Goal: Book appointment/travel/reservation

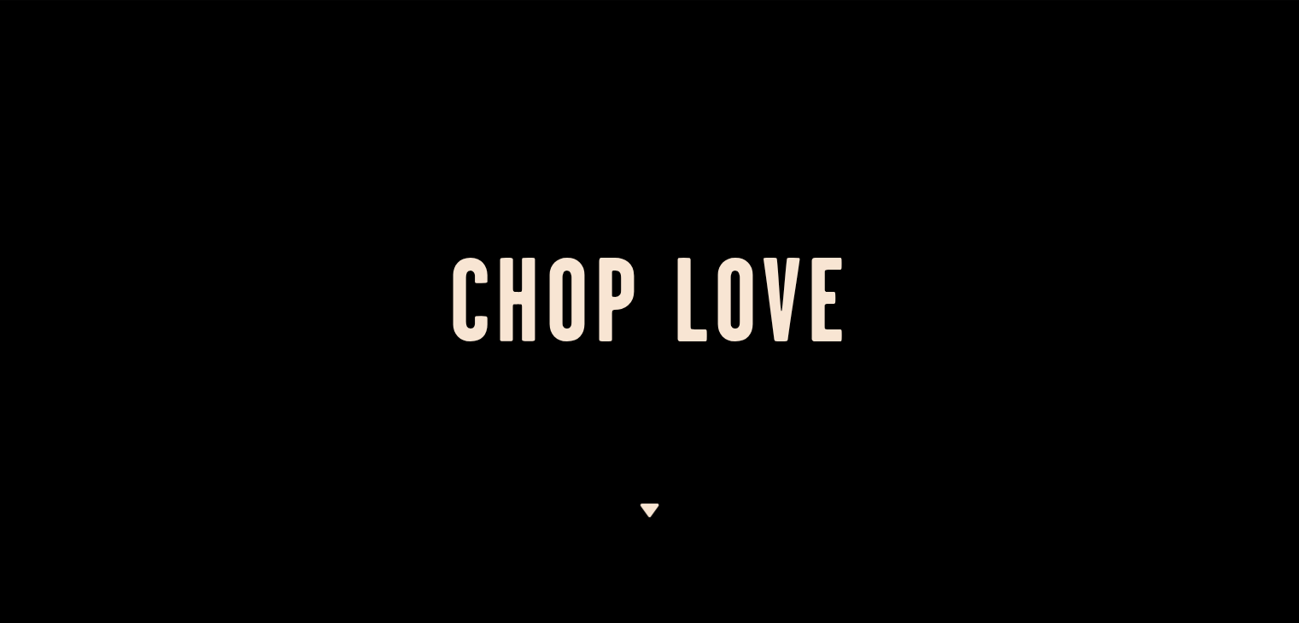
click at [649, 508] on img at bounding box center [649, 511] width 21 height 14
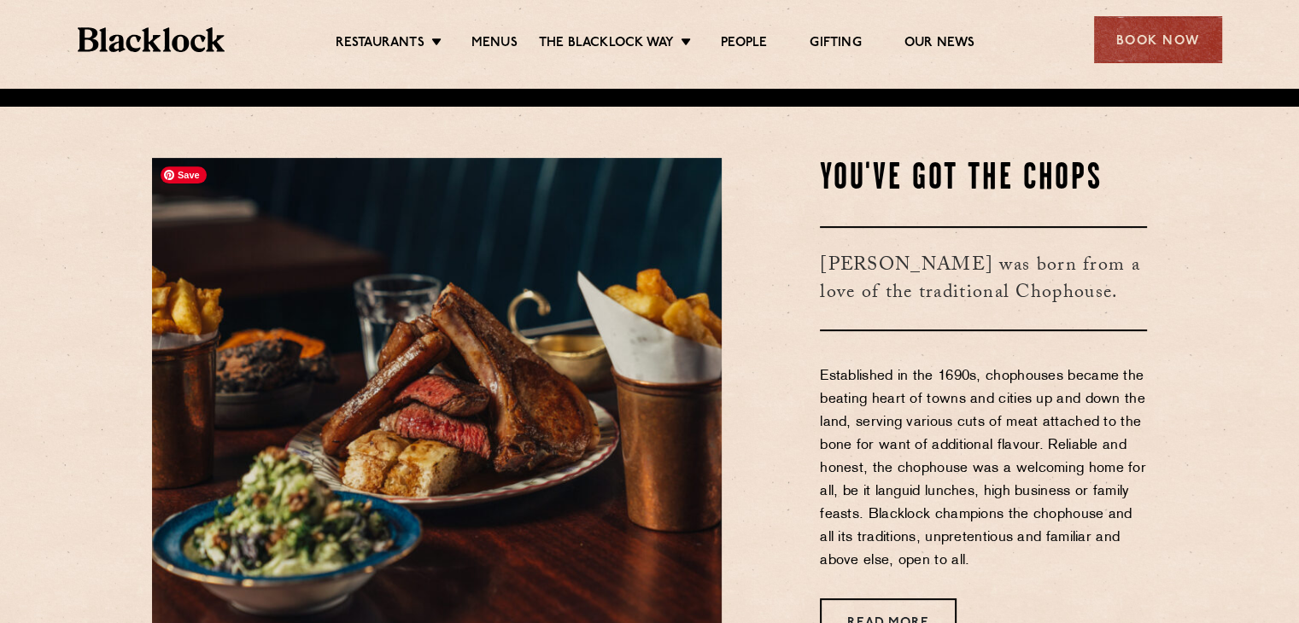
scroll to position [534, 0]
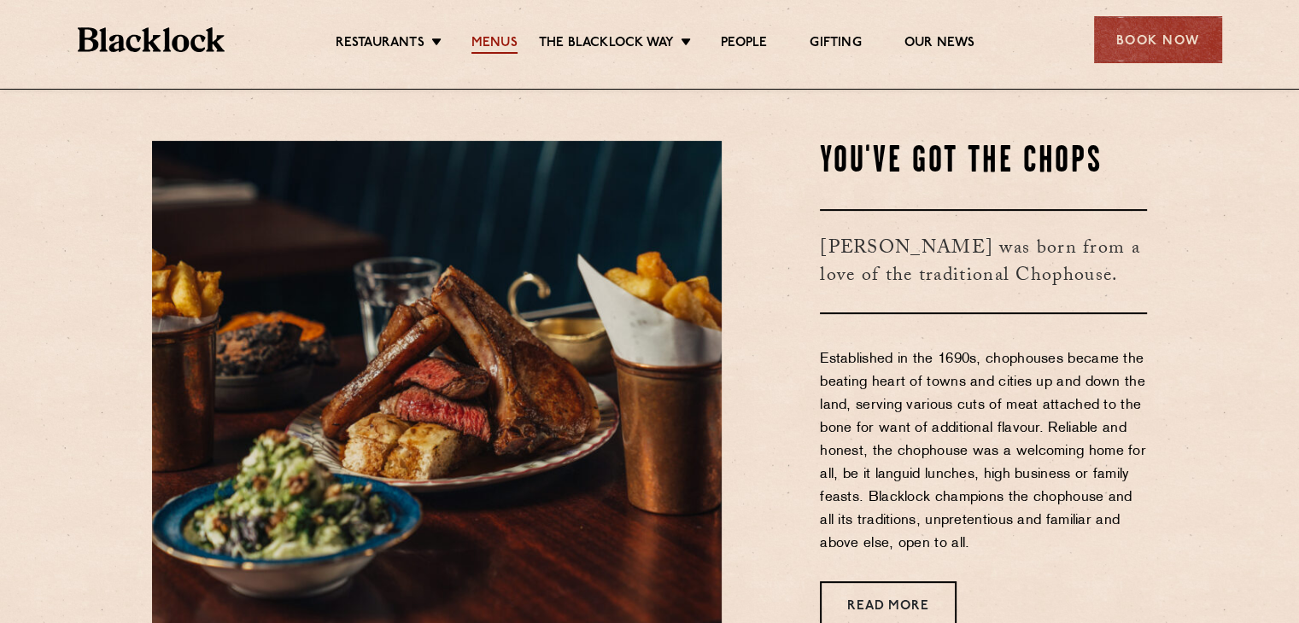
click at [501, 38] on link "Menus" at bounding box center [494, 44] width 46 height 19
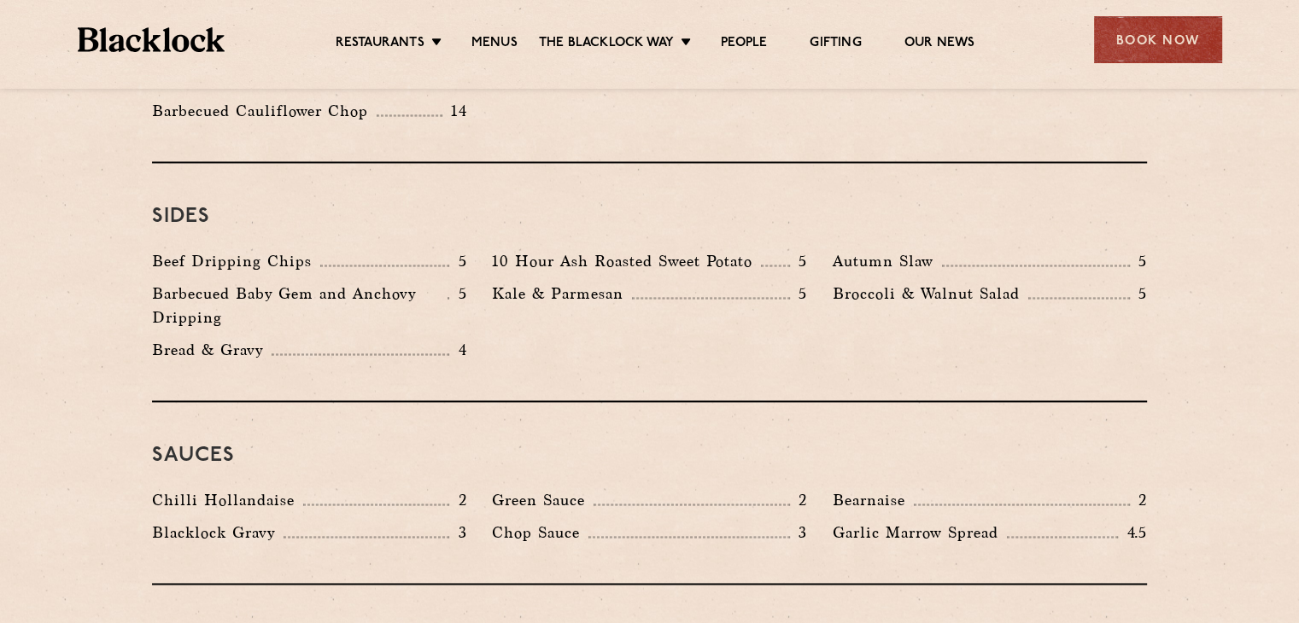
scroll to position [2527, 0]
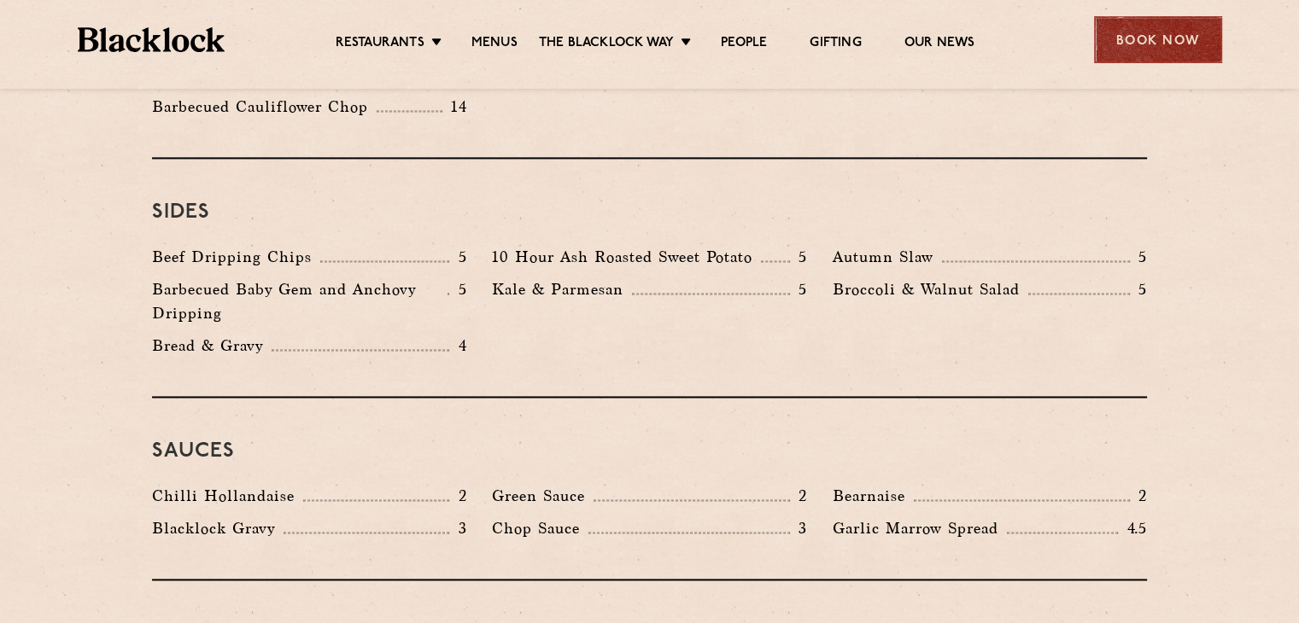
click at [1156, 37] on div "Book Now" at bounding box center [1158, 39] width 128 height 47
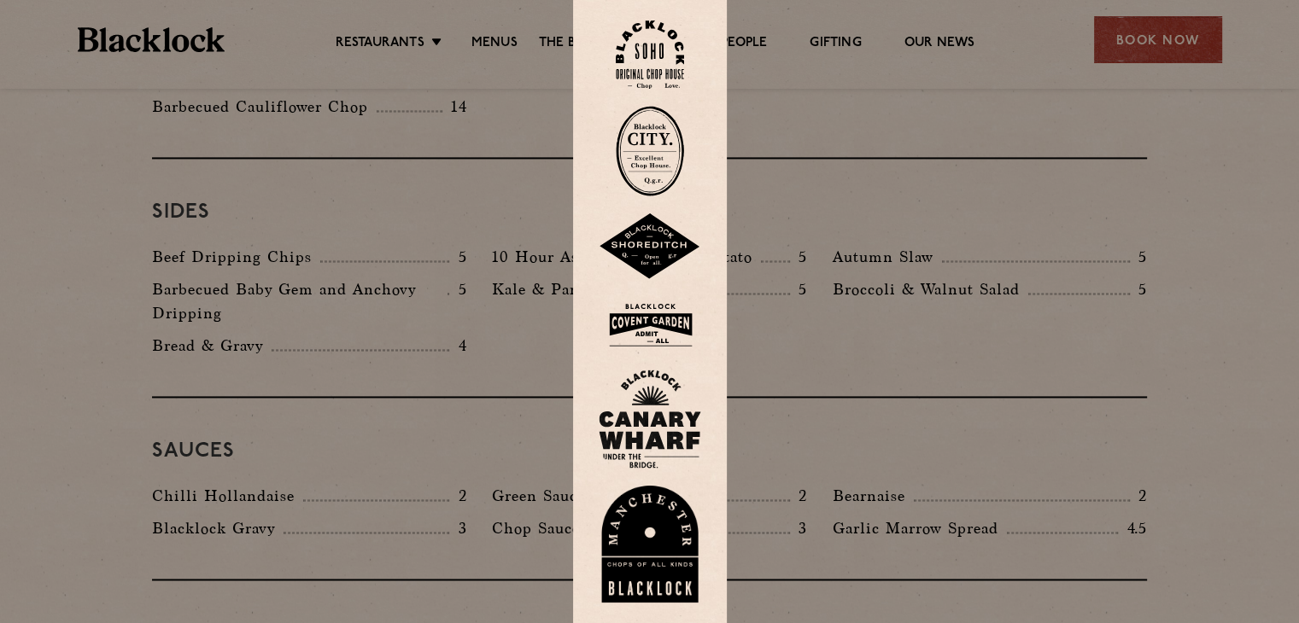
click at [660, 398] on img at bounding box center [650, 419] width 102 height 99
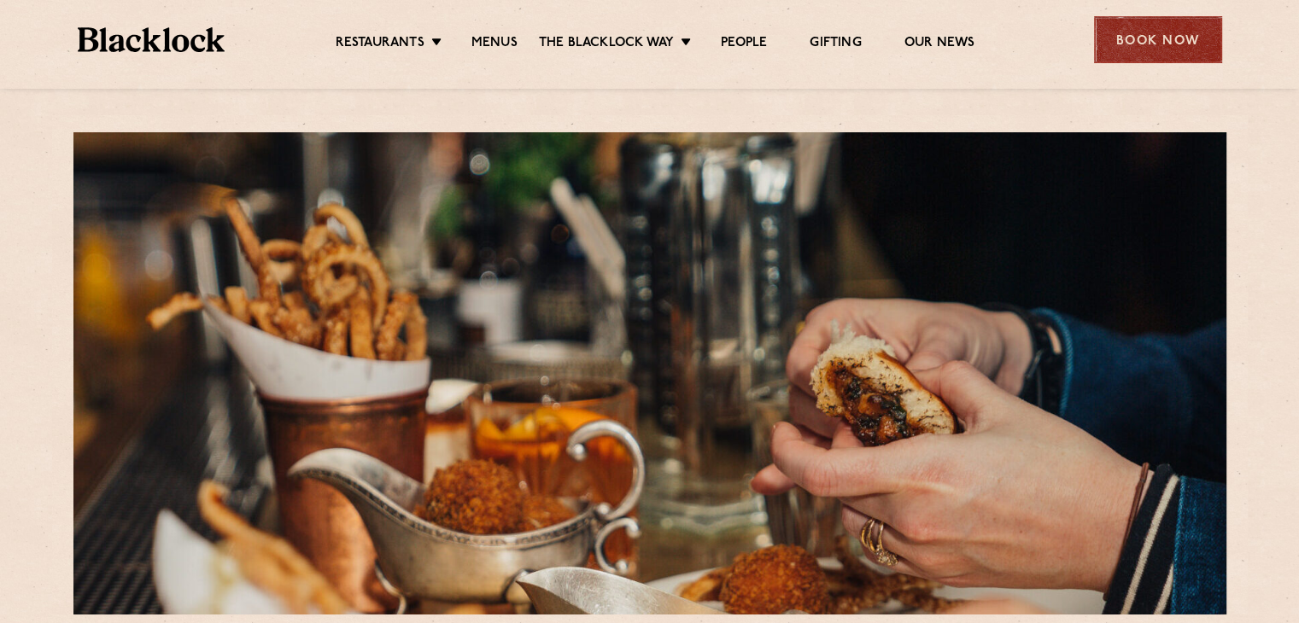
click at [1158, 44] on div "Book Now" at bounding box center [1158, 39] width 128 height 47
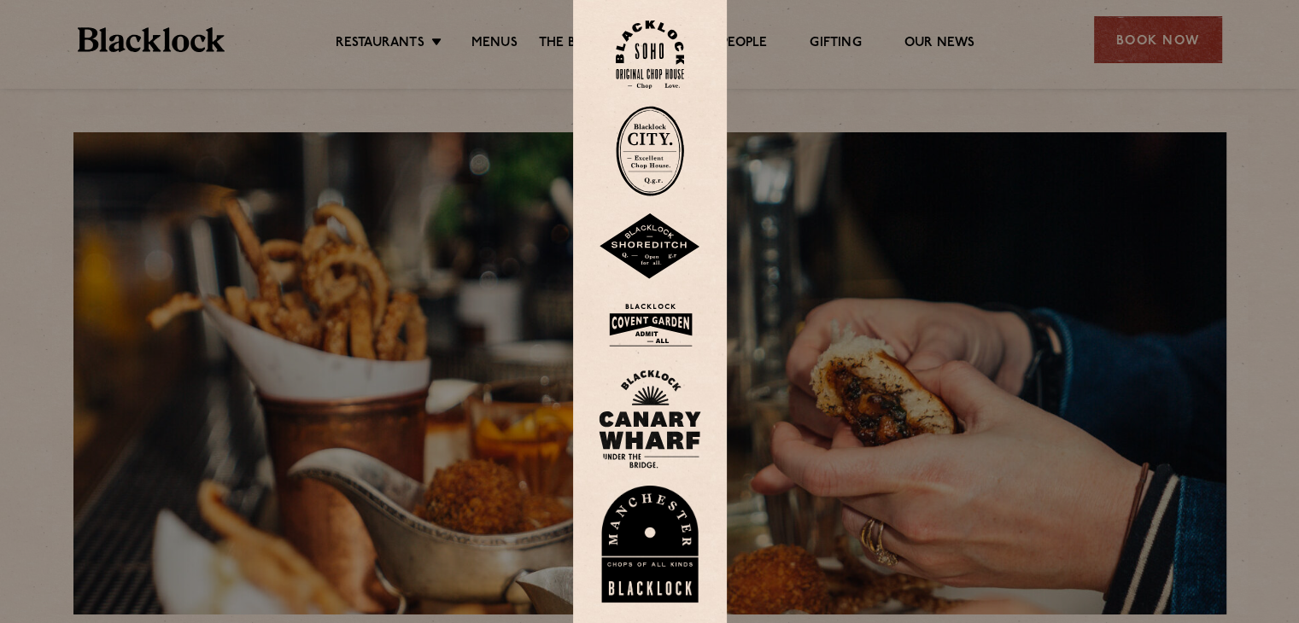
click at [650, 412] on img at bounding box center [650, 419] width 102 height 99
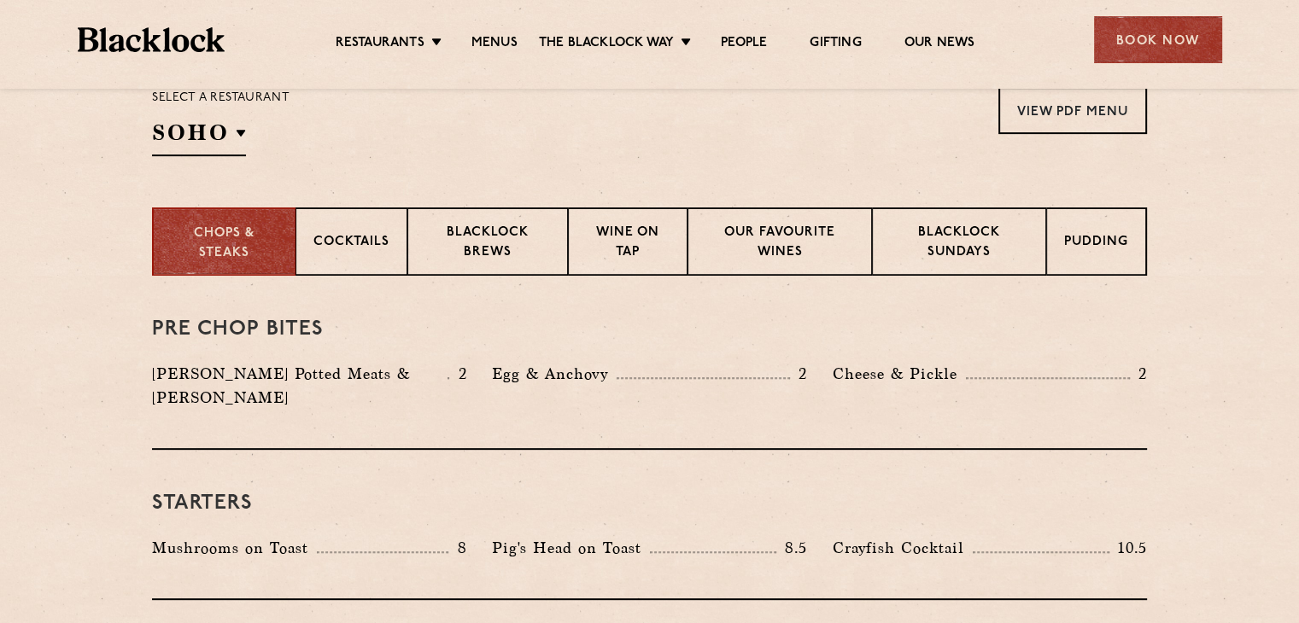
scroll to position [581, 0]
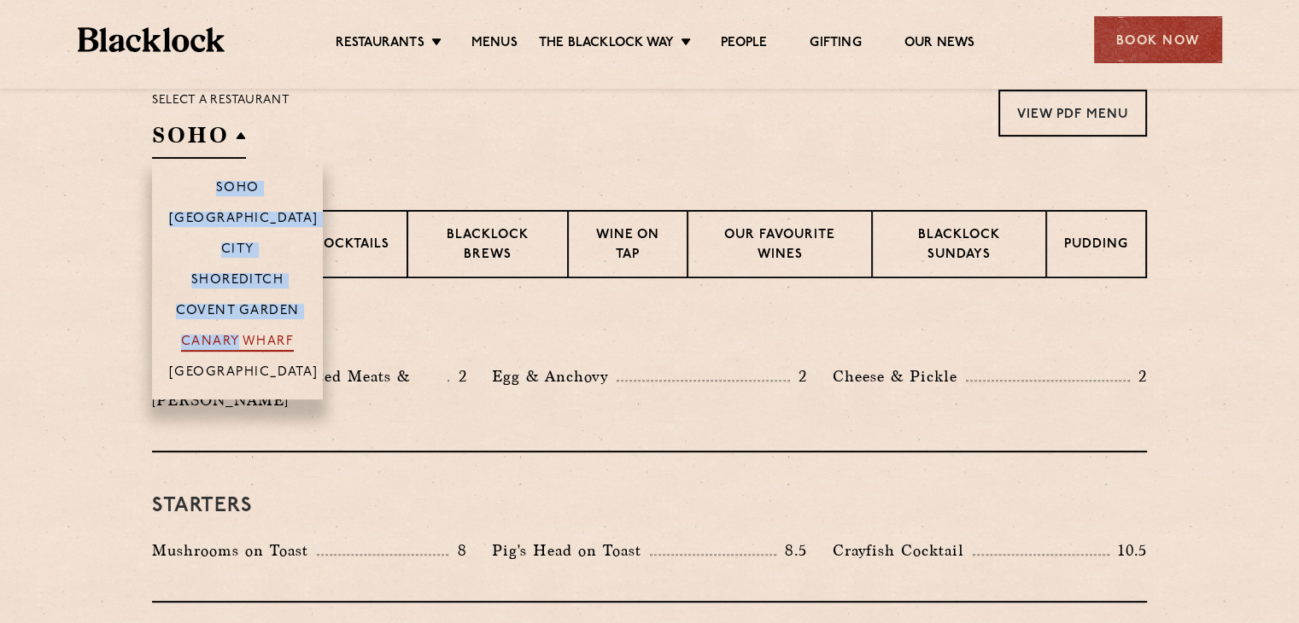
drag, startPoint x: 225, startPoint y: 140, endPoint x: 234, endPoint y: 342, distance: 201.7
click at [234, 159] on div "SOHO Soho Birmingham City Shoreditch Covent Garden Canary Wharf Manchester" at bounding box center [199, 139] width 94 height 38
click at [234, 342] on p "Canary Wharf" at bounding box center [237, 343] width 113 height 17
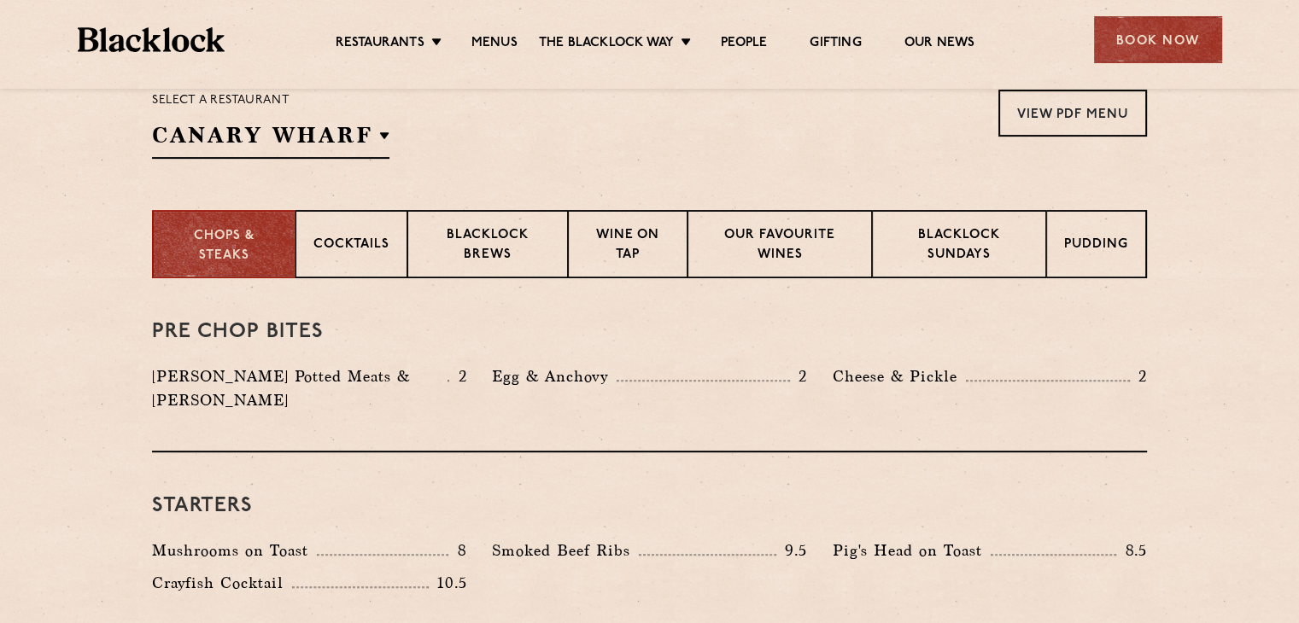
scroll to position [615, 0]
